Goal: Task Accomplishment & Management: Manage account settings

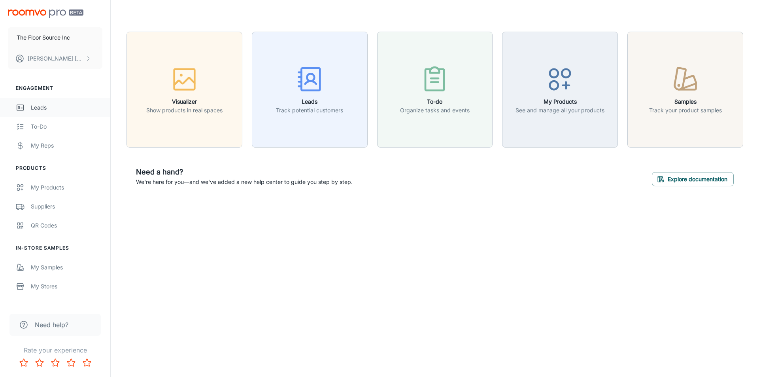
click at [39, 105] on div "Leads" at bounding box center [67, 107] width 72 height 9
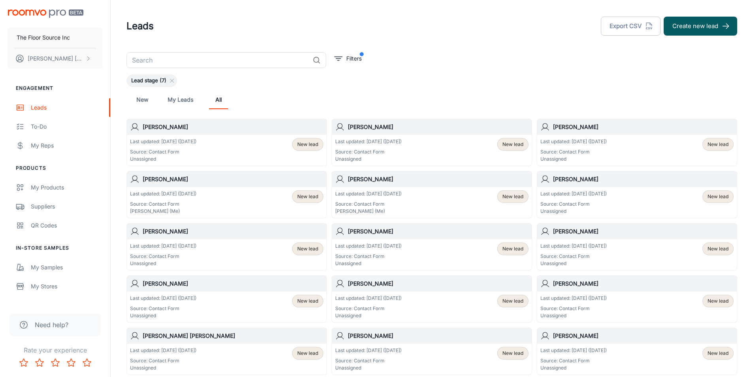
click at [710, 140] on div "New lead" at bounding box center [718, 144] width 31 height 13
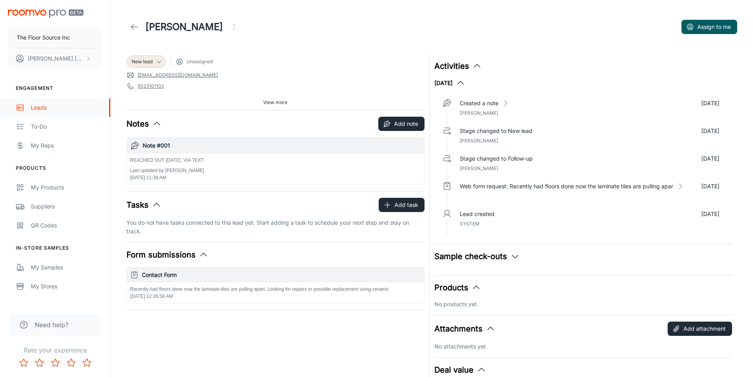
click at [48, 106] on div "Leads" at bounding box center [67, 107] width 72 height 9
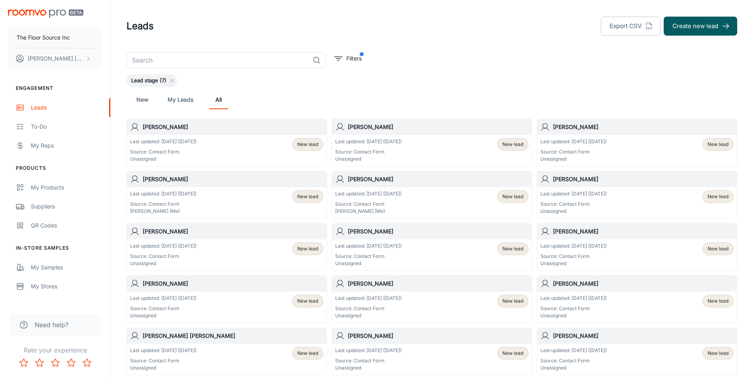
click at [507, 143] on span "New lead" at bounding box center [513, 144] width 21 height 7
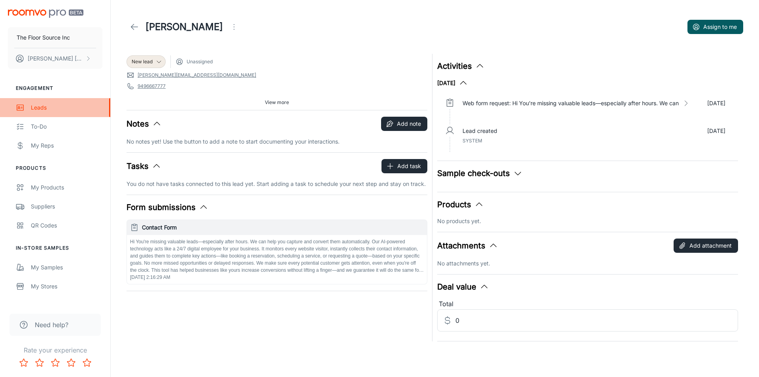
click at [41, 105] on div "Leads" at bounding box center [67, 107] width 72 height 9
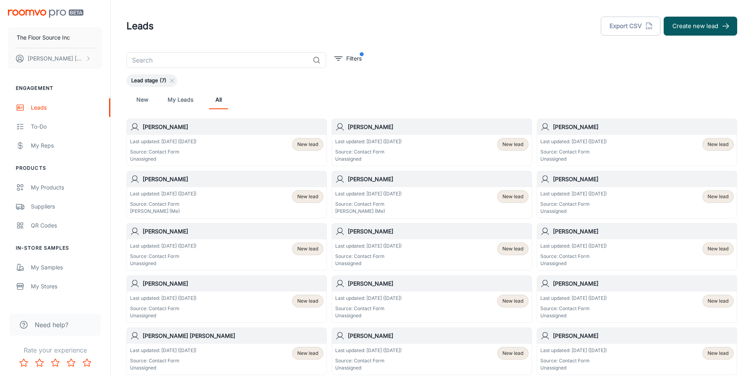
click at [310, 145] on span "New lead" at bounding box center [307, 144] width 21 height 7
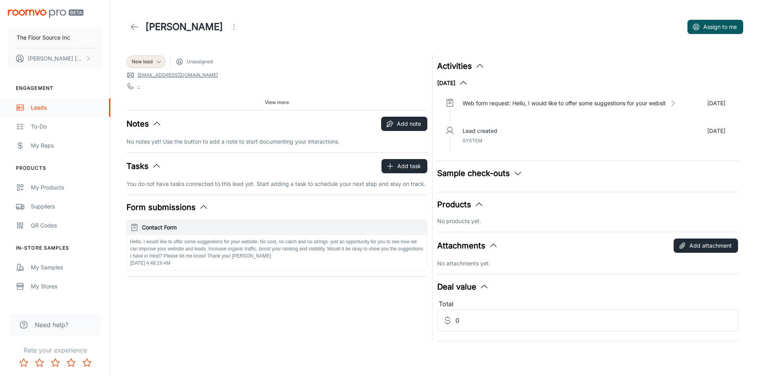
click at [42, 103] on div "Leads" at bounding box center [67, 107] width 72 height 9
